Goal: Check status: Check status

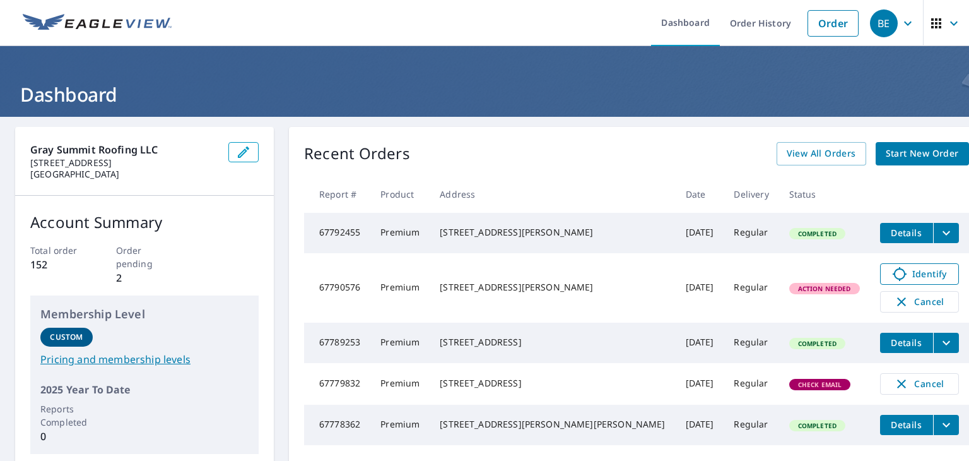
click at [888, 276] on span "Identify" at bounding box center [919, 273] width 62 height 15
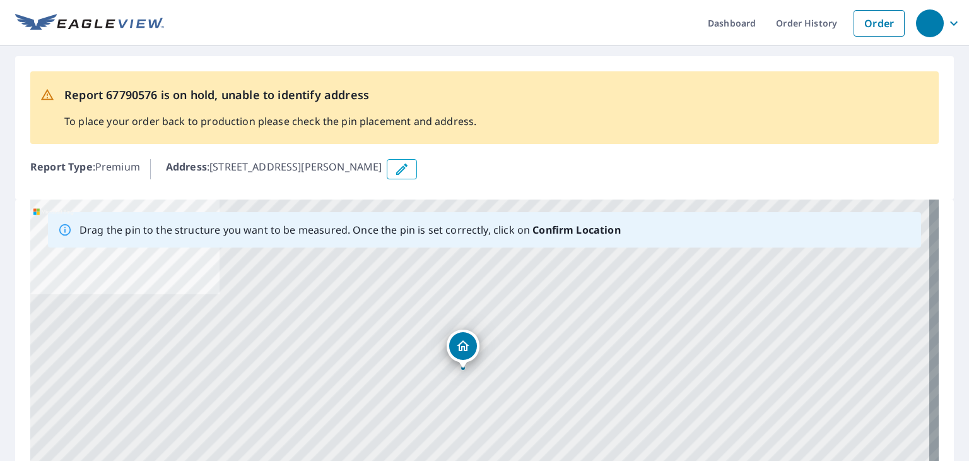
drag, startPoint x: 478, startPoint y: 370, endPoint x: 461, endPoint y: 343, distance: 32.0
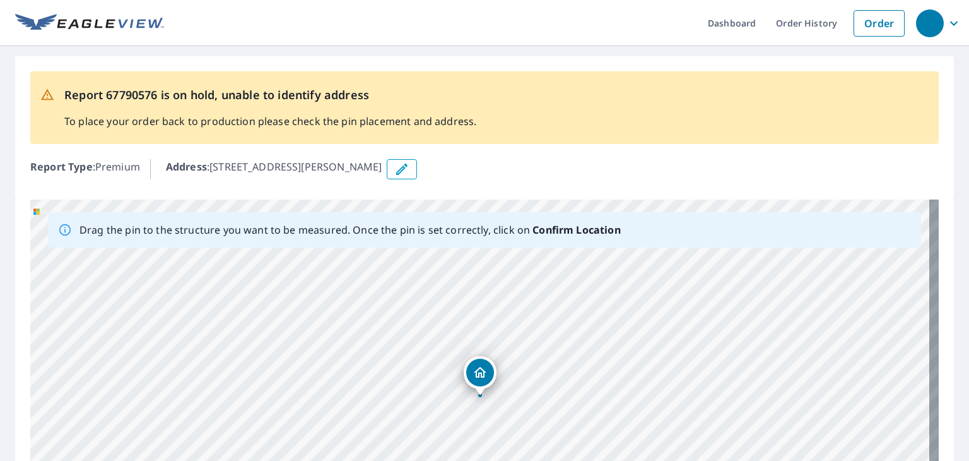
scroll to position [192, 0]
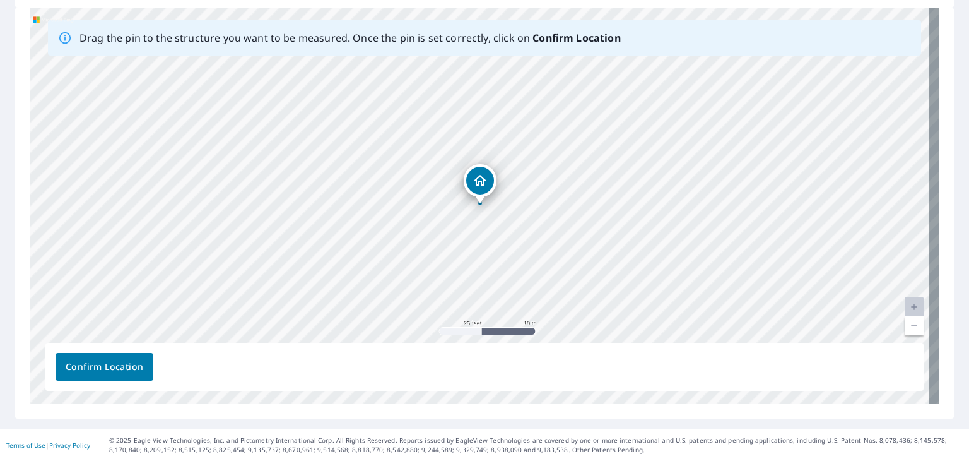
click at [129, 359] on span "Confirm Location" at bounding box center [105, 367] width 78 height 16
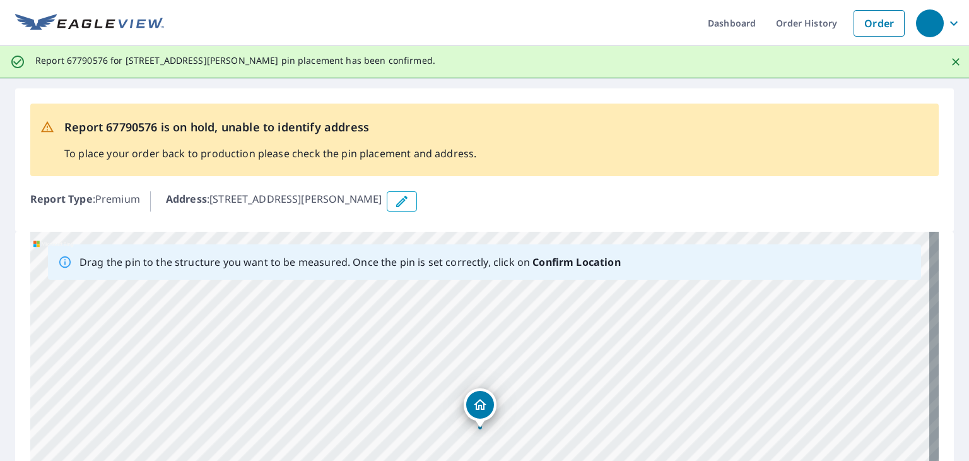
scroll to position [224, 0]
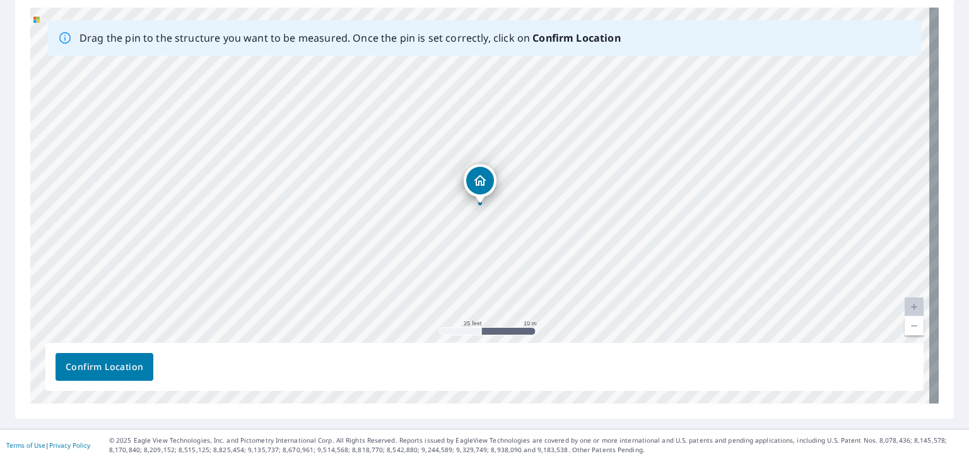
click at [107, 371] on span "Confirm Location" at bounding box center [105, 367] width 78 height 16
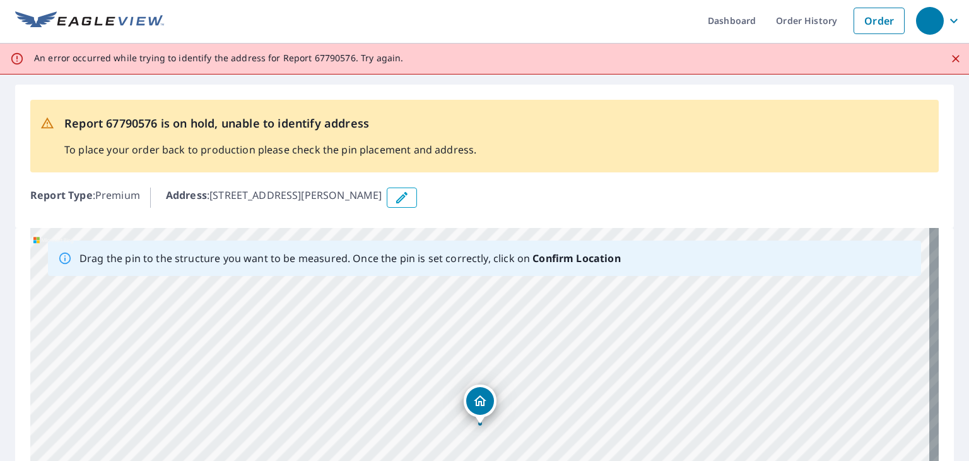
scroll to position [0, 0]
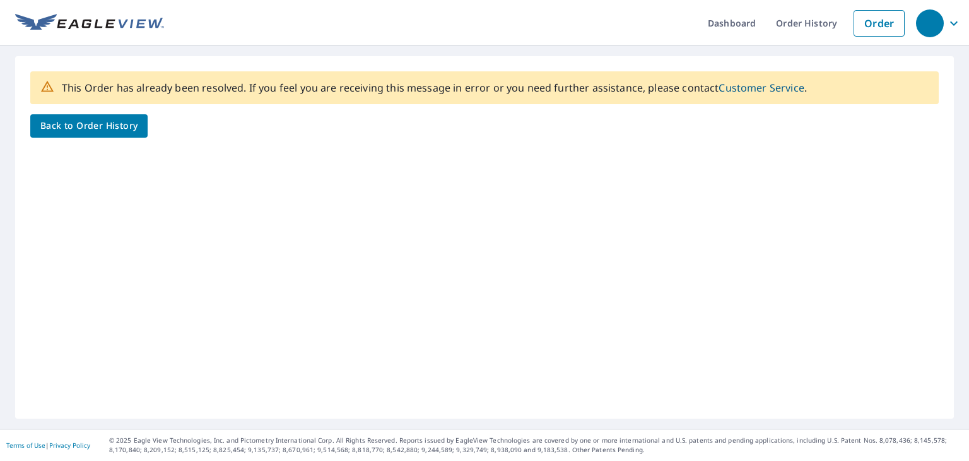
click at [59, 117] on link "Back to Order History" at bounding box center [88, 125] width 117 height 23
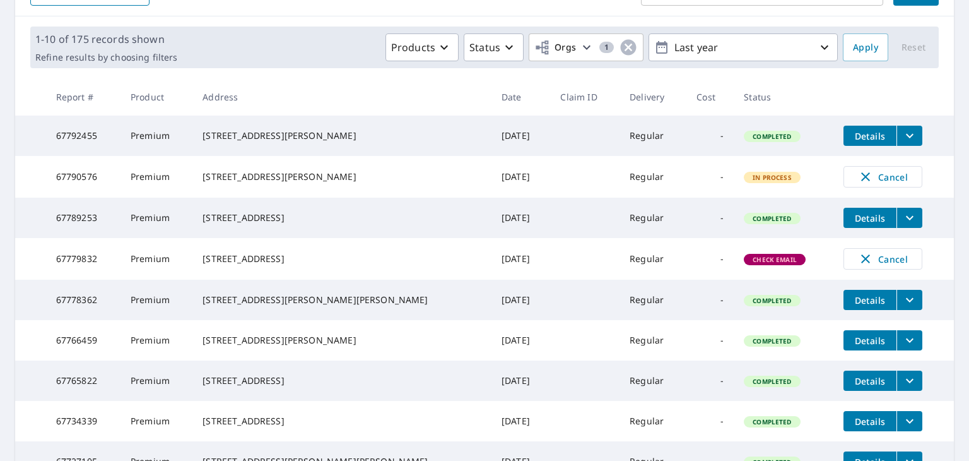
scroll to position [170, 0]
